Goal: Information Seeking & Learning: Learn about a topic

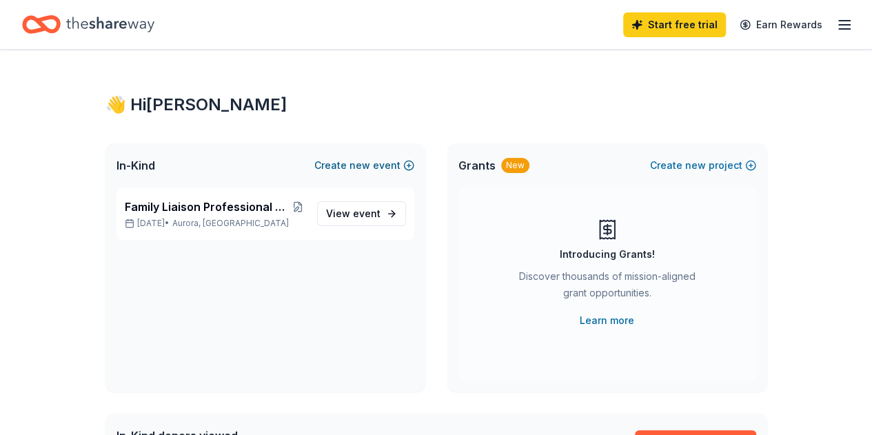
click at [360, 169] on span "new" at bounding box center [359, 165] width 21 height 17
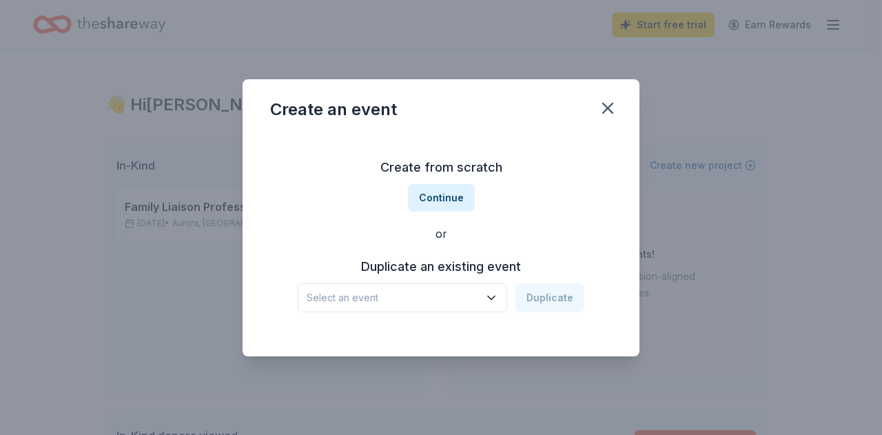
click at [489, 297] on icon "button" at bounding box center [491, 298] width 14 height 14
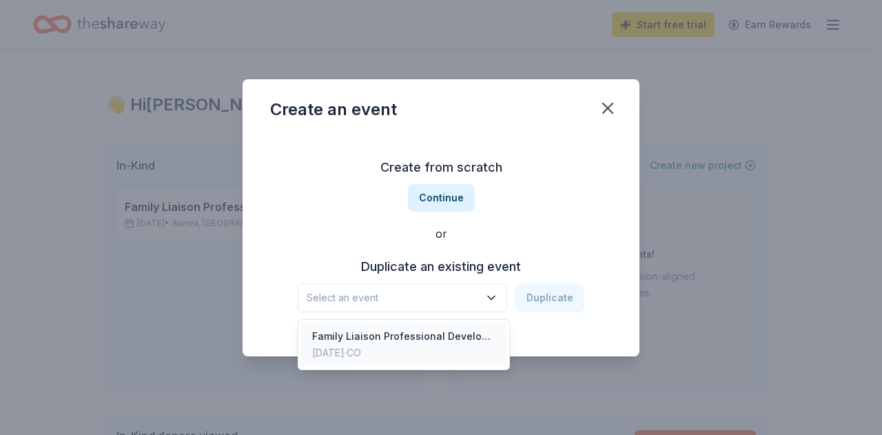
click at [450, 333] on div "Family Liaison Professional Development Meetings" at bounding box center [403, 336] width 183 height 17
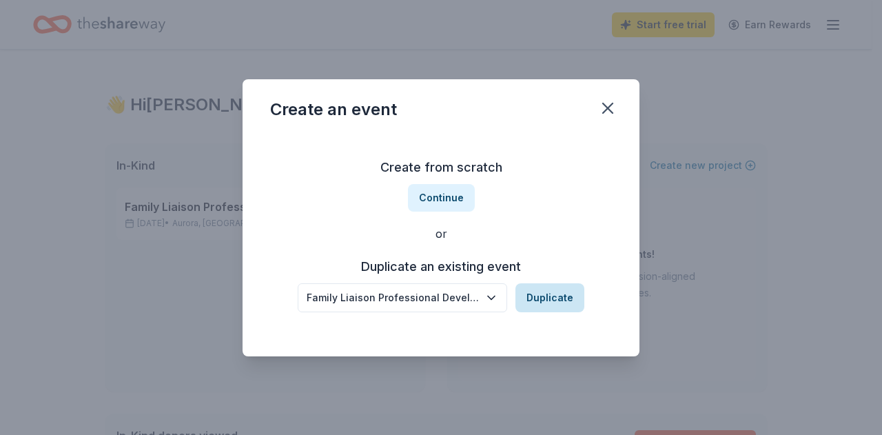
click at [542, 299] on button "Duplicate" at bounding box center [549, 297] width 69 height 29
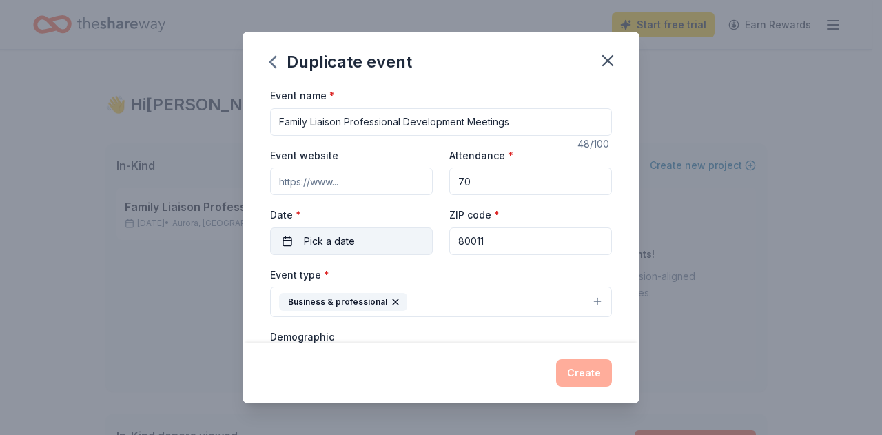
click at [293, 242] on button "Pick a date" at bounding box center [351, 241] width 163 height 28
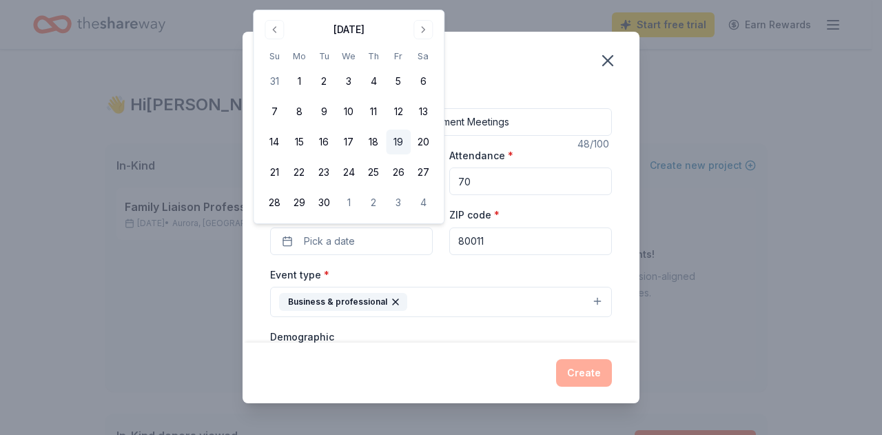
click at [403, 141] on button "19" at bounding box center [398, 142] width 25 height 25
click at [551, 220] on div "ZIP code * 80011" at bounding box center [530, 230] width 163 height 49
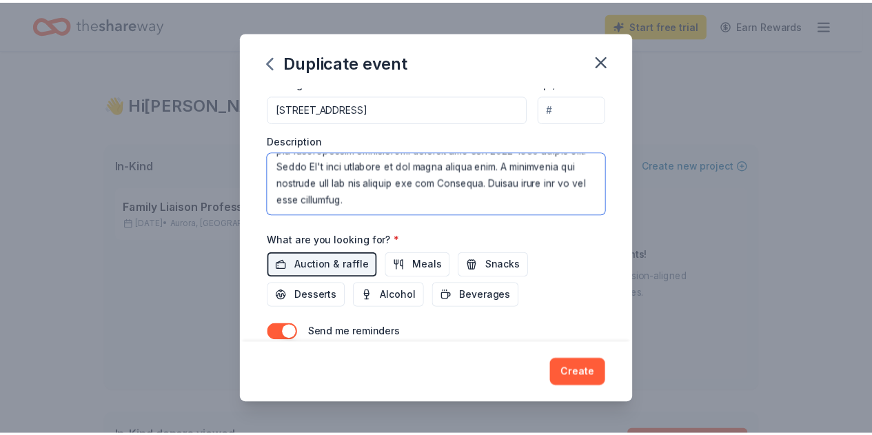
scroll to position [265, 0]
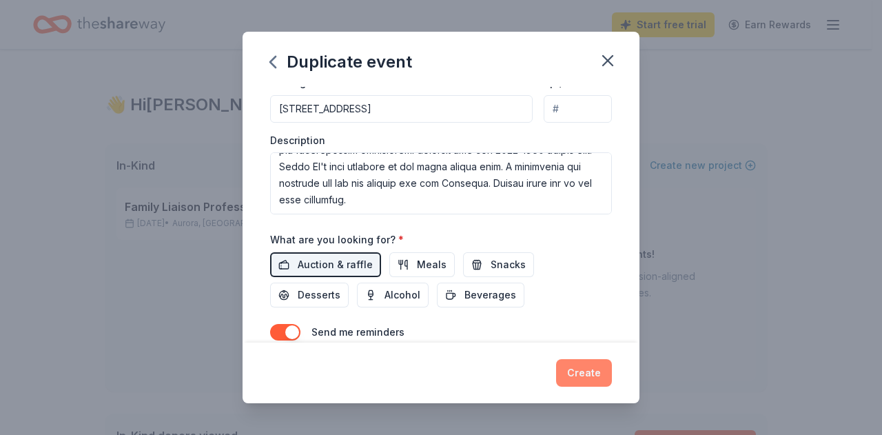
click at [588, 374] on button "Create" at bounding box center [584, 373] width 56 height 28
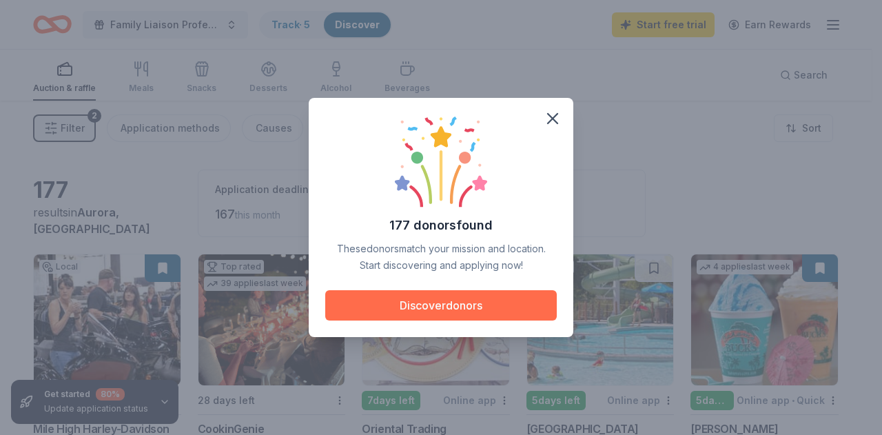
click at [447, 298] on button "Discover donors" at bounding box center [440, 305] width 231 height 30
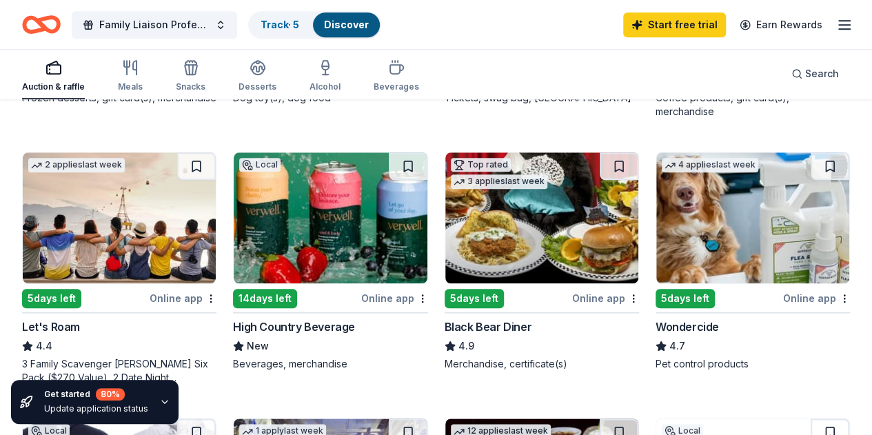
scroll to position [689, 0]
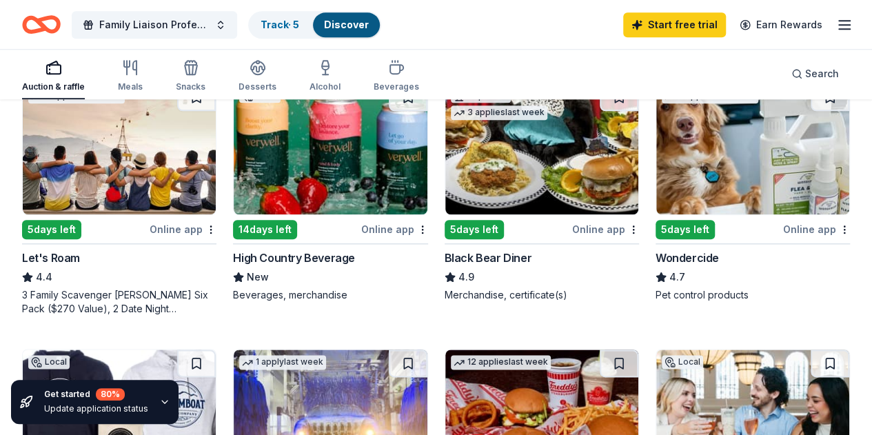
click at [444, 266] on div "Black Bear Diner" at bounding box center [487, 257] width 87 height 17
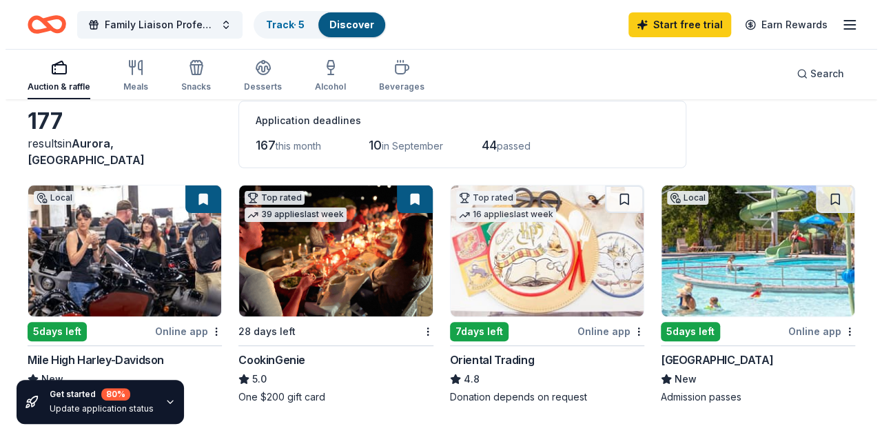
scroll to position [0, 0]
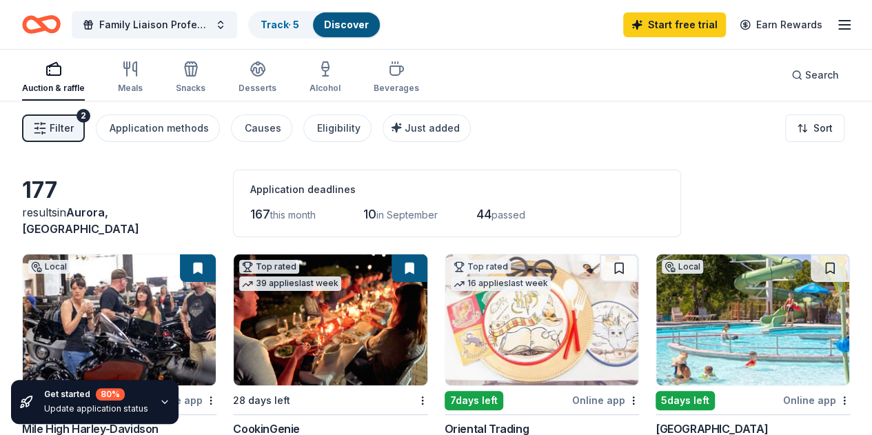
click at [61, 120] on span "Filter" at bounding box center [62, 128] width 24 height 17
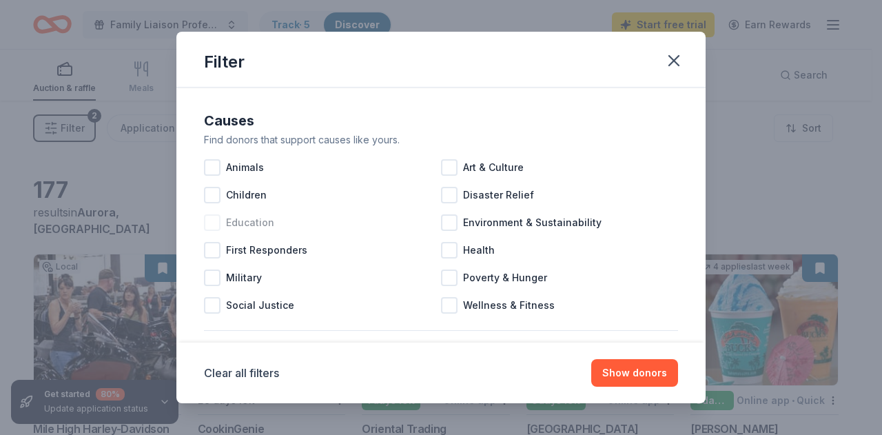
click at [216, 225] on div at bounding box center [212, 222] width 17 height 17
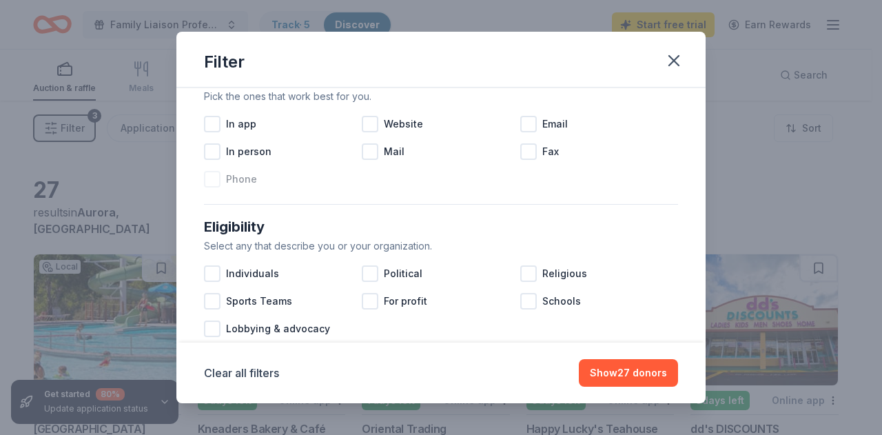
scroll to position [207, 0]
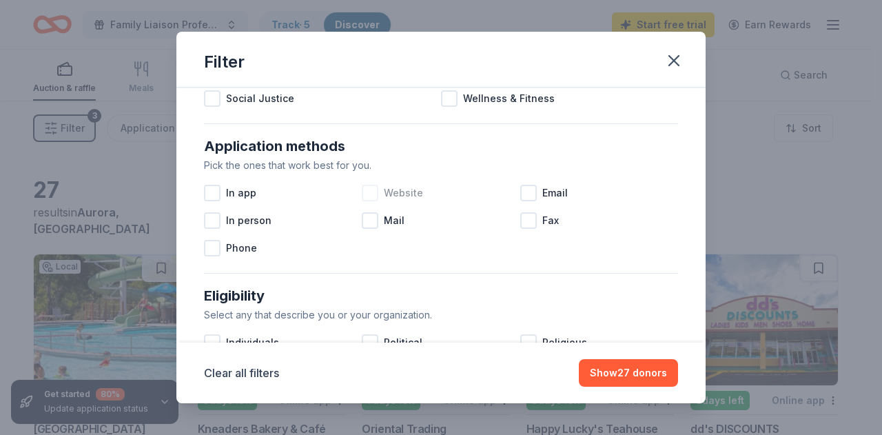
click at [369, 194] on div at bounding box center [370, 193] width 17 height 17
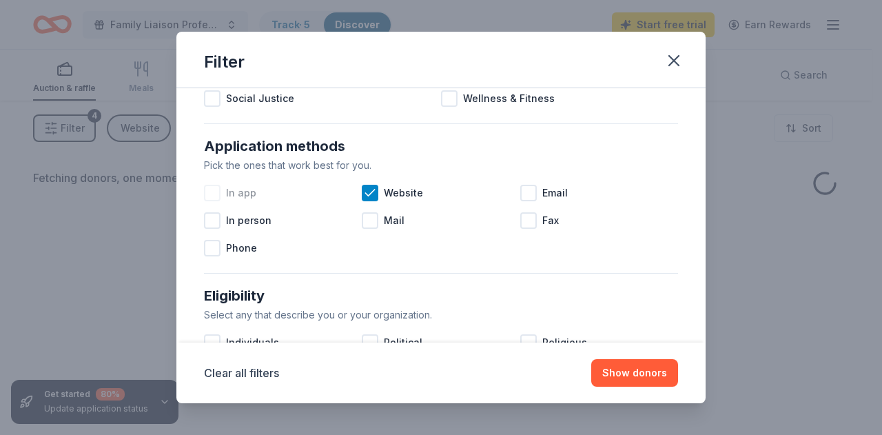
click at [210, 192] on div at bounding box center [212, 193] width 17 height 17
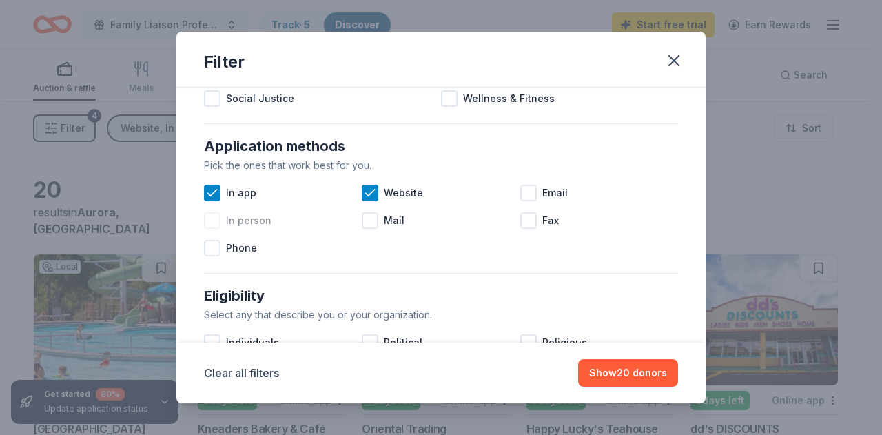
click at [214, 223] on div at bounding box center [212, 220] width 17 height 17
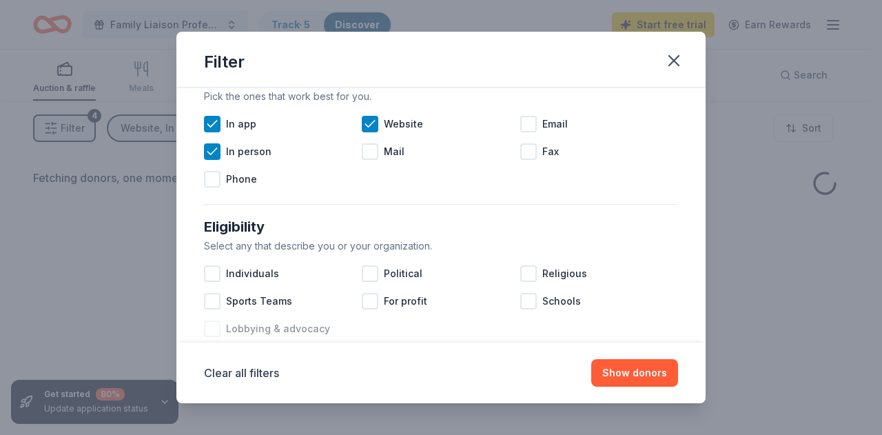
scroll to position [344, 0]
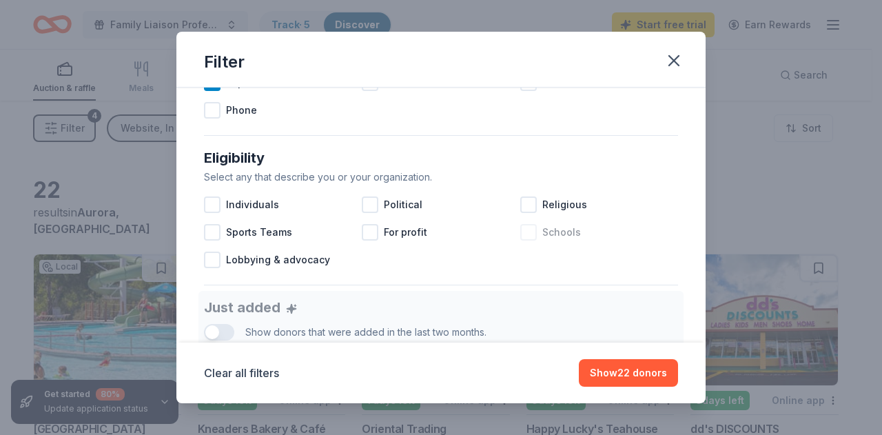
click at [520, 230] on div at bounding box center [528, 232] width 17 height 17
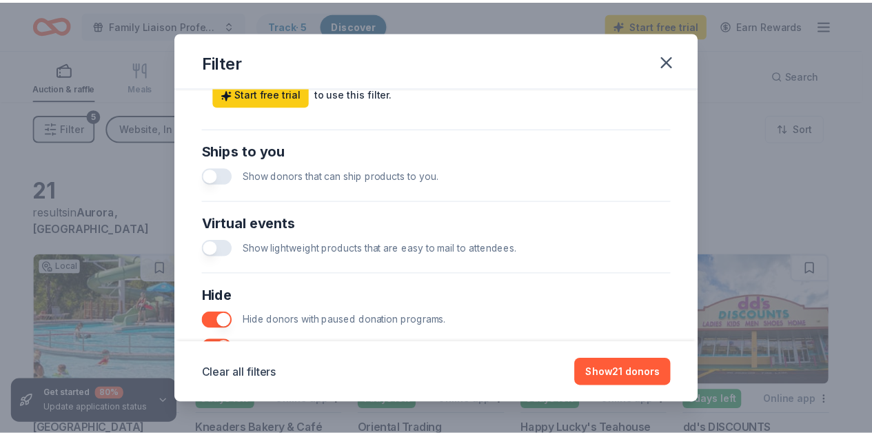
scroll to position [745, 0]
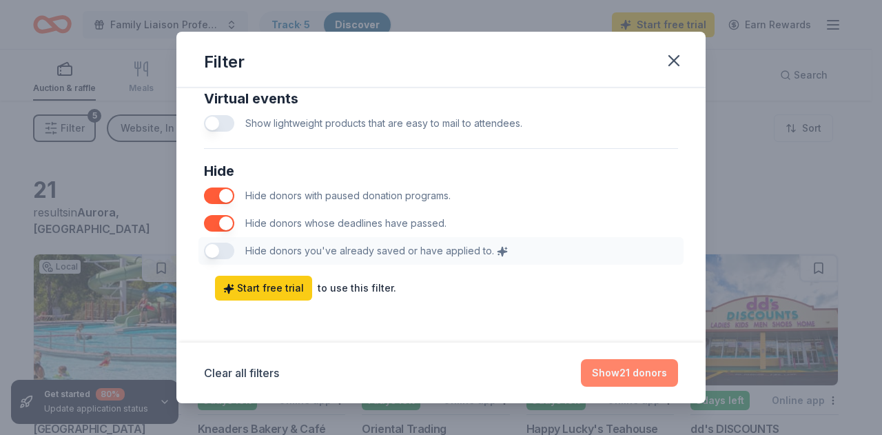
click at [606, 360] on button "Show 21 donors" at bounding box center [629, 373] width 97 height 28
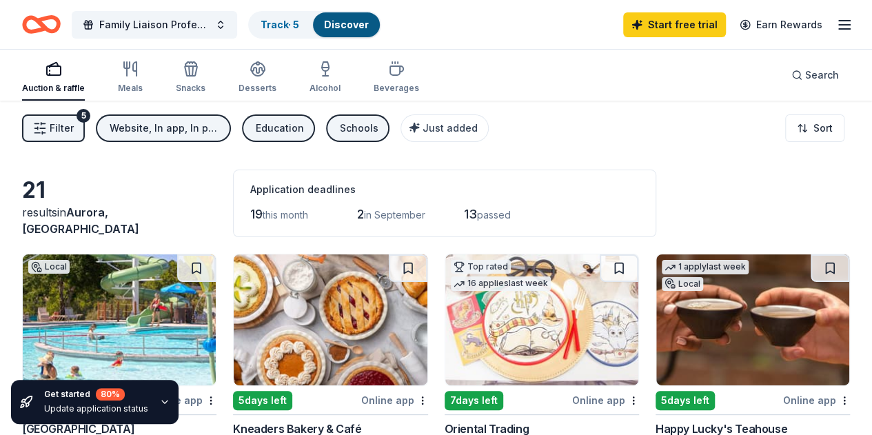
scroll to position [138, 0]
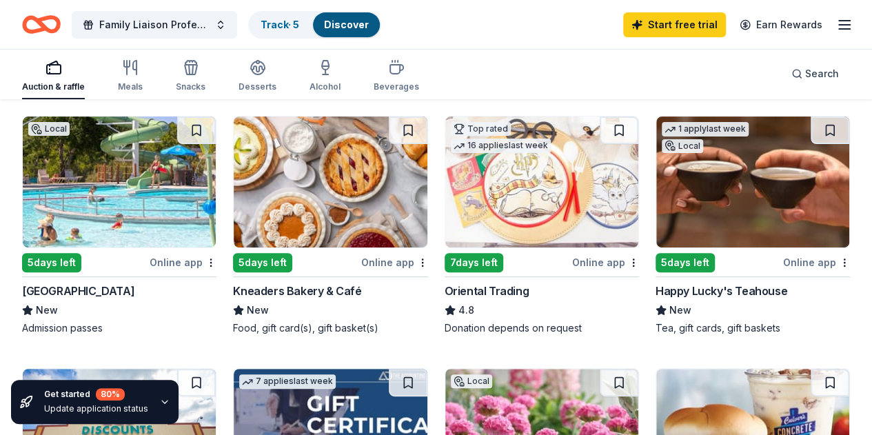
click at [266, 287] on div "Kneaders Bakery & Café" at bounding box center [297, 290] width 128 height 17
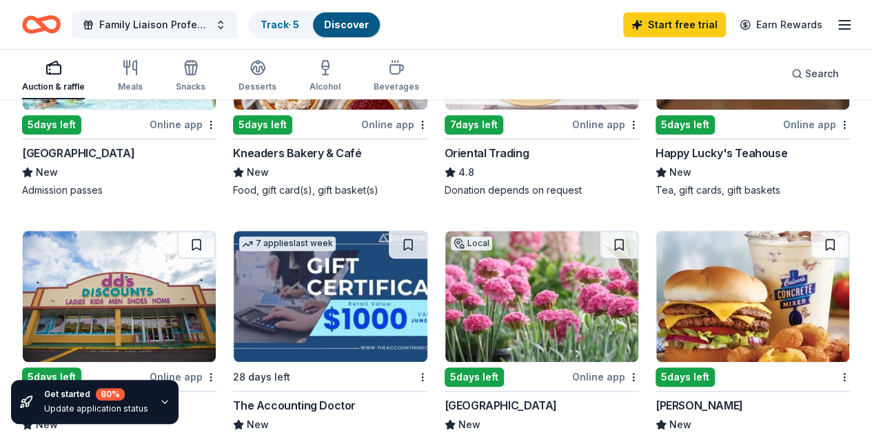
scroll to position [413, 0]
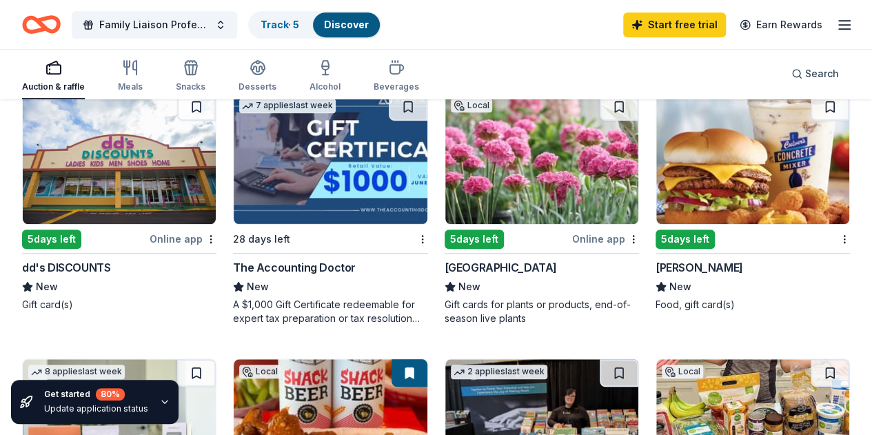
click at [836, 22] on icon "button" at bounding box center [844, 25] width 17 height 17
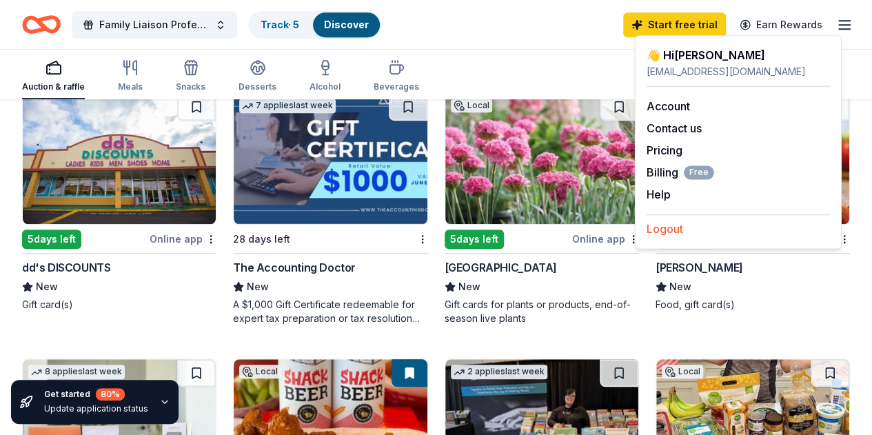
click at [663, 233] on button "Logout" at bounding box center [664, 228] width 37 height 17
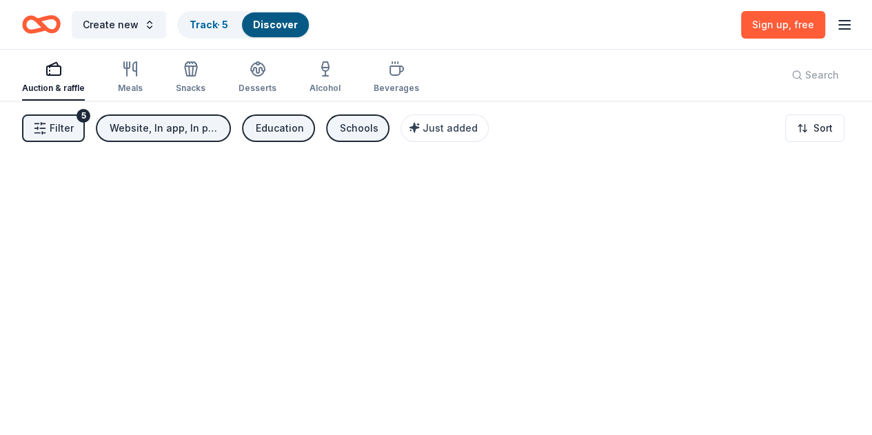
scroll to position [0, 0]
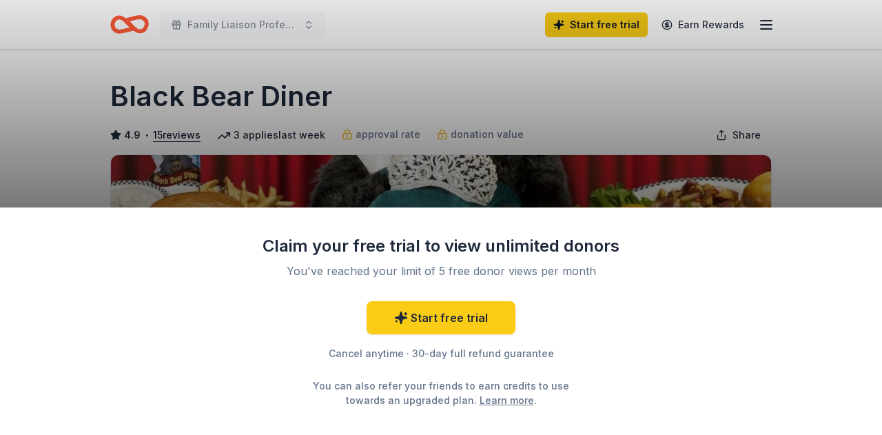
click at [601, 128] on div "Claim your free trial to view unlimited donors You've reached your limit of 5 f…" at bounding box center [441, 217] width 882 height 435
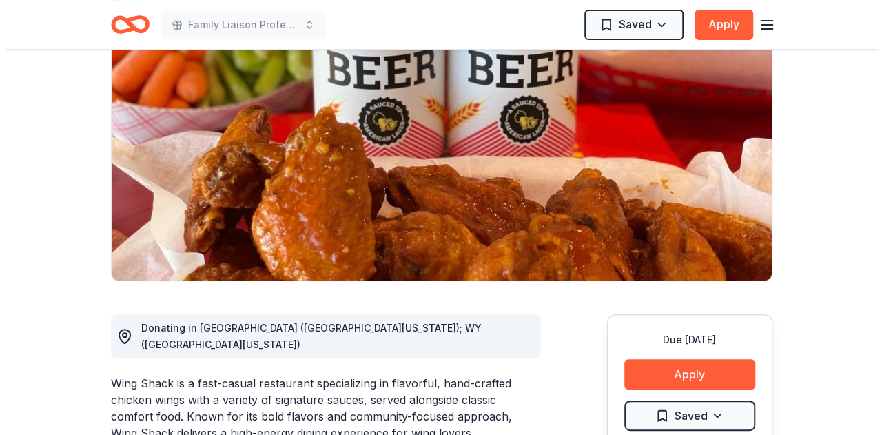
scroll to position [276, 0]
